Goal: Task Accomplishment & Management: Use online tool/utility

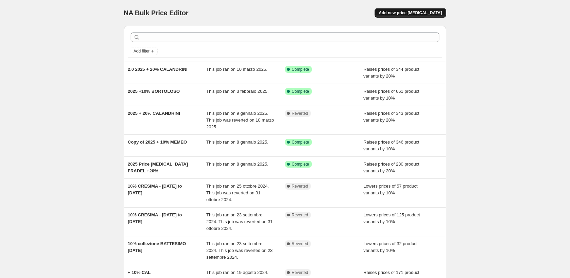
click at [413, 13] on span "Add new price change job" at bounding box center [409, 12] width 63 height 5
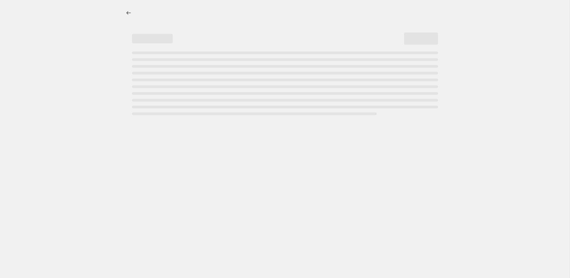
select select "percentage"
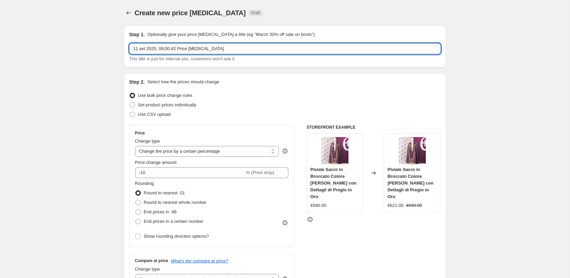
drag, startPoint x: 221, startPoint y: 45, endPoint x: 135, endPoint y: 46, distance: 86.1
click at [132, 46] on input "11 set 2025, 09:00:42 Price change job" at bounding box center [284, 48] width 311 height 11
type input "Cresima al 10%"
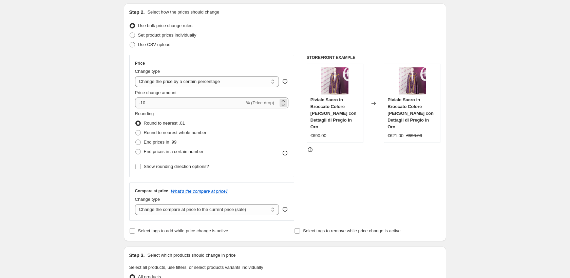
scroll to position [71, 0]
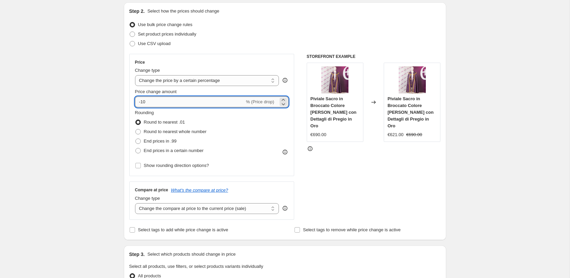
click at [182, 101] on input "-10" at bounding box center [190, 102] width 110 height 11
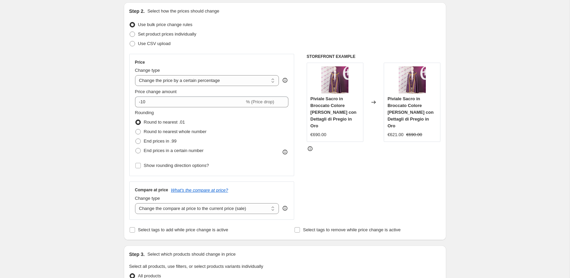
click at [101, 105] on div "Create new price change job. This page is ready Create new price change job Dra…" at bounding box center [284, 273] width 569 height 689
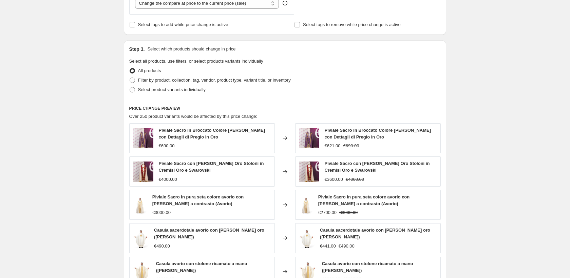
scroll to position [284, 0]
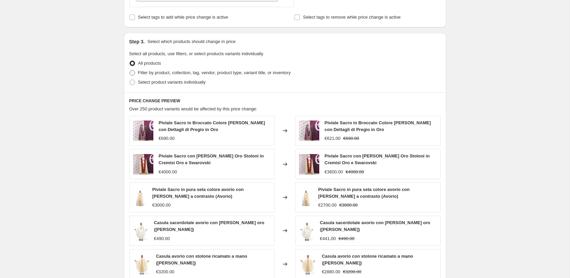
click at [131, 71] on span at bounding box center [132, 72] width 5 height 5
click at [130, 71] on input "Filter by product, collection, tag, vendor, product type, variant title, or inv…" at bounding box center [130, 70] width 0 height 0
radio input "true"
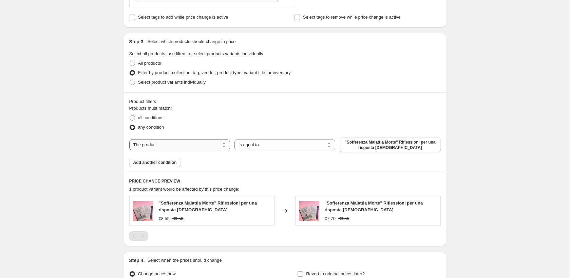
click at [190, 144] on select "The product The product's collection The product's tag The product's vendor The…" at bounding box center [179, 145] width 101 height 11
select select "collection"
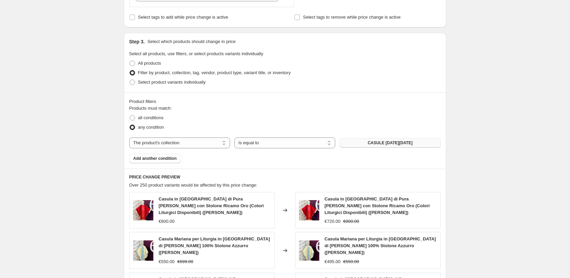
click at [362, 142] on button "CASULE BLACK FRIDAY" at bounding box center [389, 142] width 101 height 9
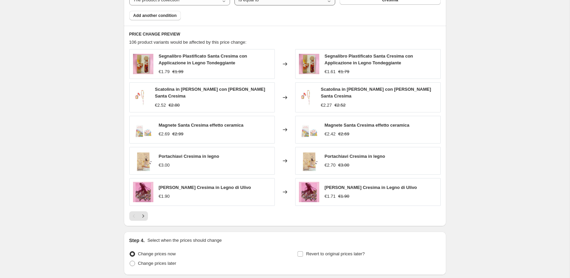
scroll to position [478, 0]
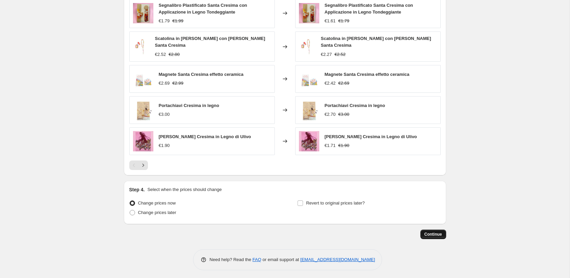
click at [432, 234] on span "Continue" at bounding box center [433, 234] width 18 height 5
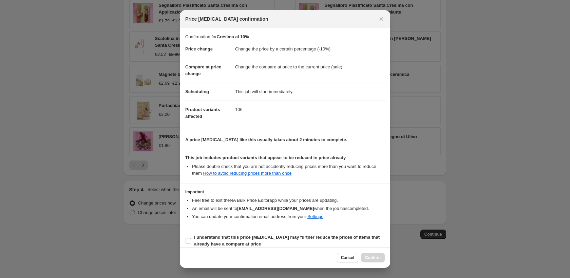
scroll to position [7, 0]
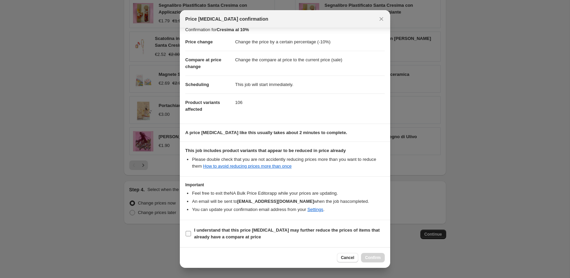
click at [191, 233] on input "I understand that this price change job may further reduce the prices of items …" at bounding box center [187, 233] width 5 height 5
checkbox input "true"
click at [370, 259] on span "Confirm" at bounding box center [373, 257] width 16 height 5
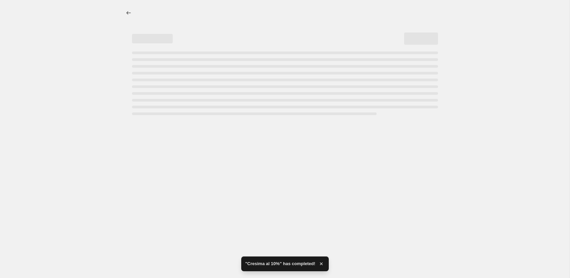
select select "percentage"
select select "collection"
